Goal: Task Accomplishment & Management: Manage account settings

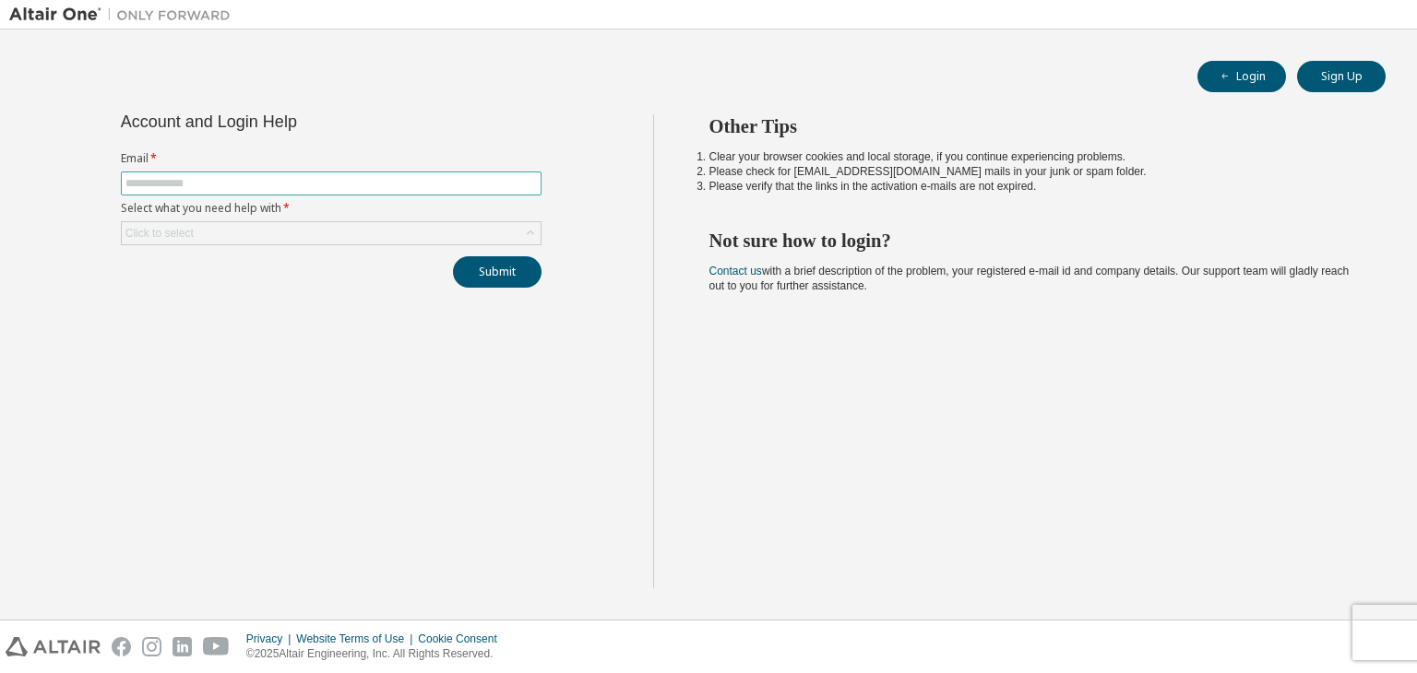
click at [374, 187] on input "text" at bounding box center [330, 183] width 411 height 15
type input "**********"
click at [265, 226] on div "Click to select" at bounding box center [331, 233] width 419 height 22
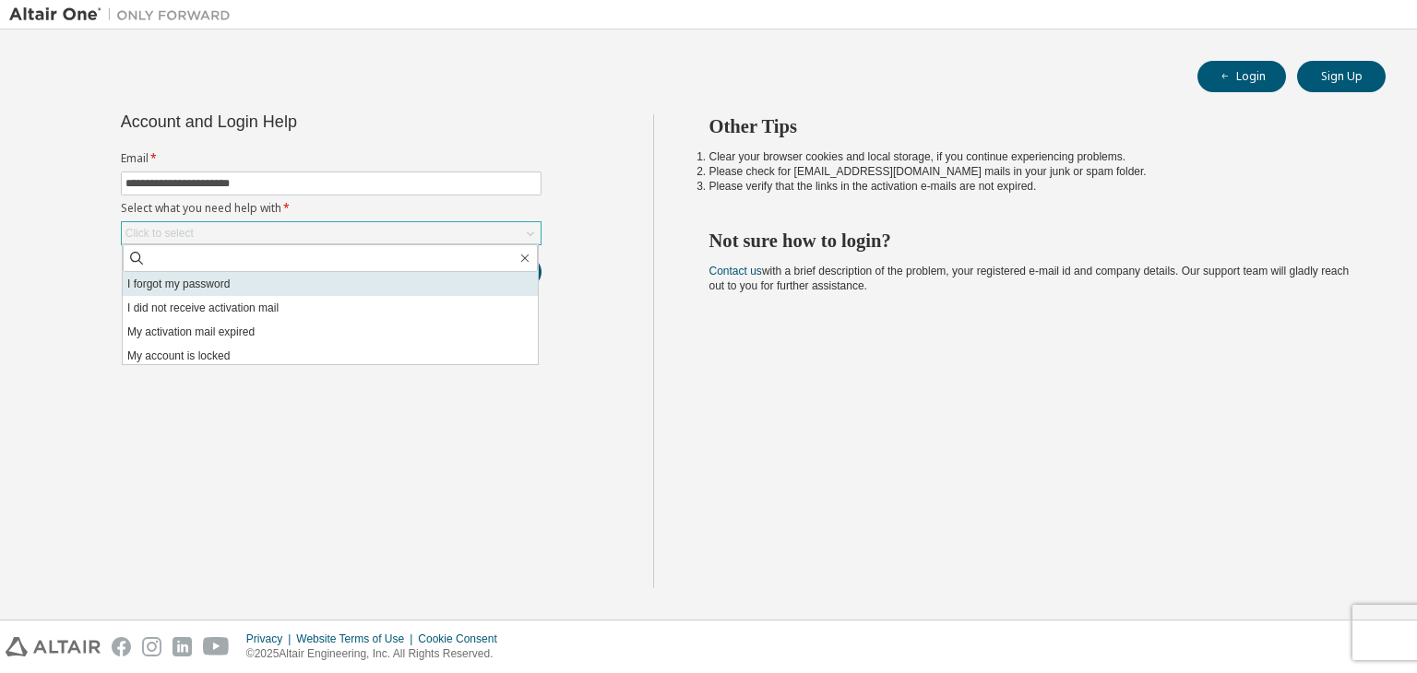
click at [216, 281] on li "I forgot my password" at bounding box center [330, 284] width 415 height 24
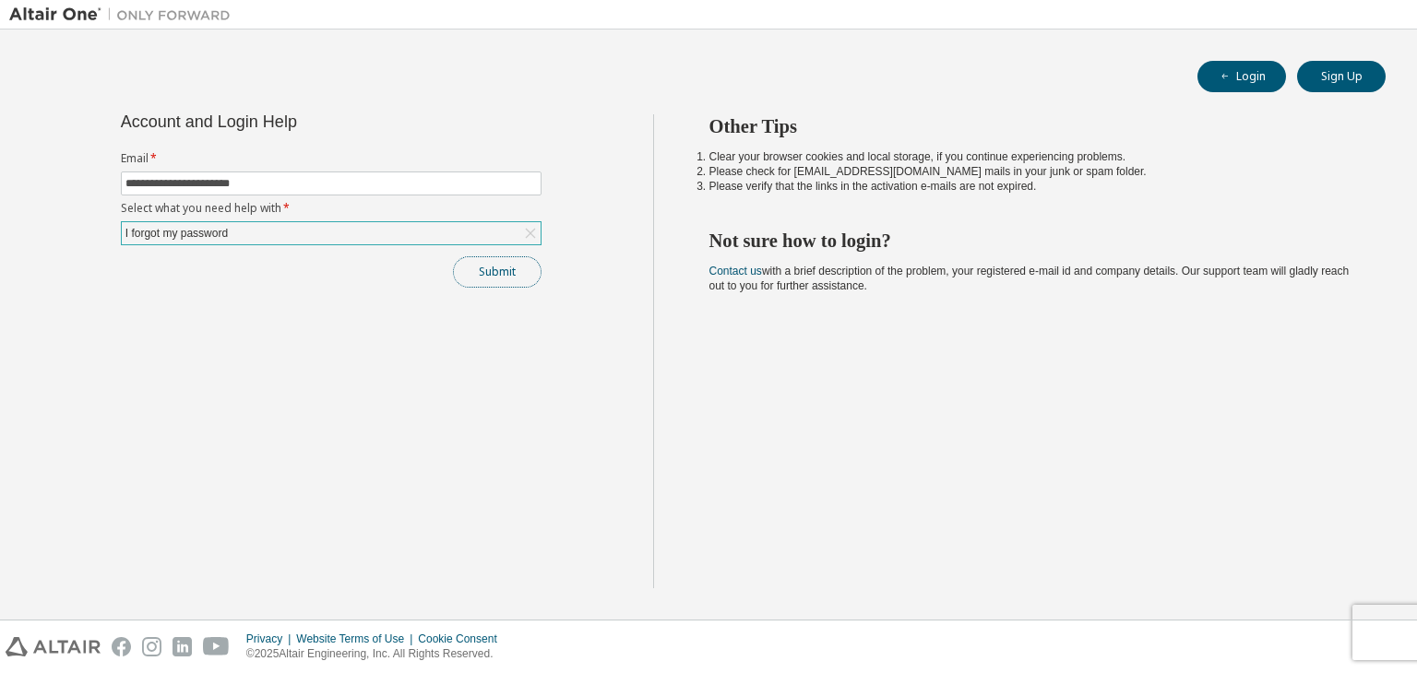
click at [490, 270] on button "Submit" at bounding box center [497, 271] width 89 height 31
click at [1373, 629] on icon "button" at bounding box center [1377, 629] width 11 height 11
click at [517, 264] on button "Submit" at bounding box center [497, 271] width 89 height 31
